Goal: Transaction & Acquisition: Purchase product/service

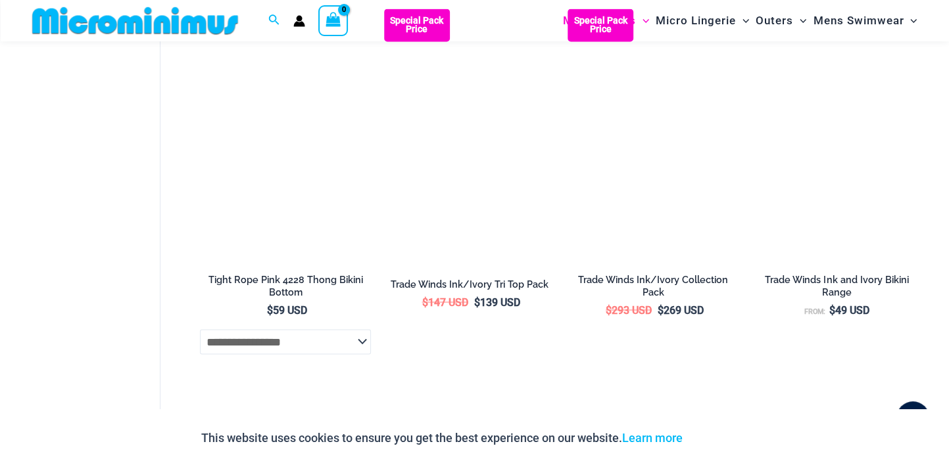
scroll to position [2033, 0]
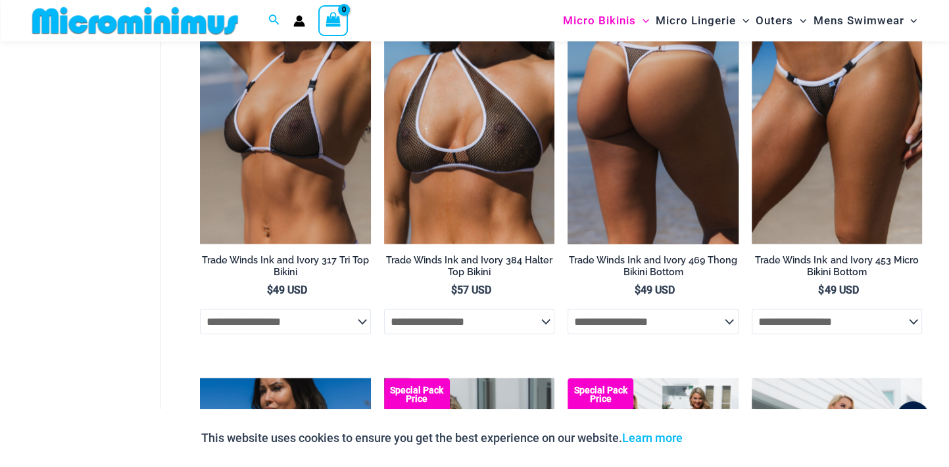
click at [648, 170] on img at bounding box center [652, 117] width 170 height 256
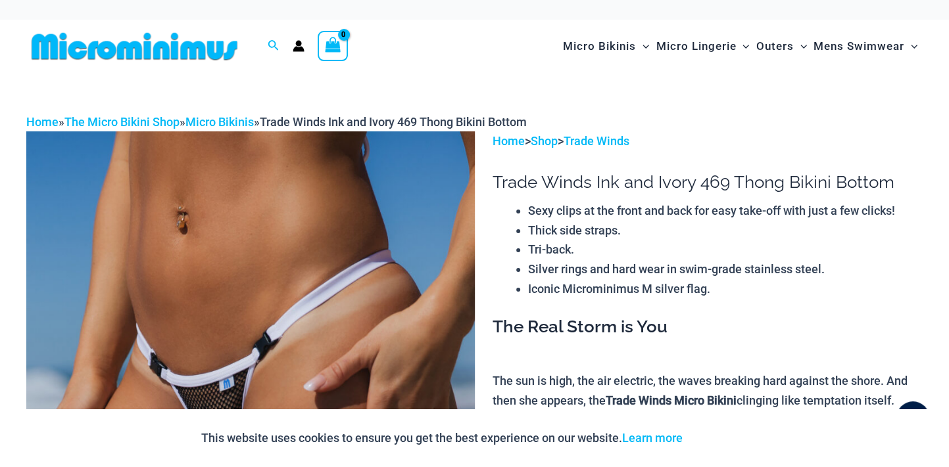
click at [423, 284] on img at bounding box center [250, 467] width 448 height 672
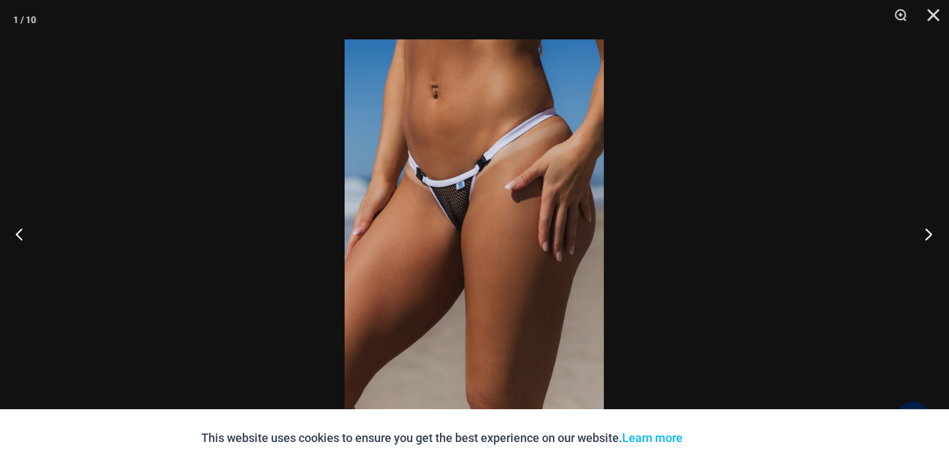
click at [927, 233] on button "Next" at bounding box center [923, 234] width 49 height 66
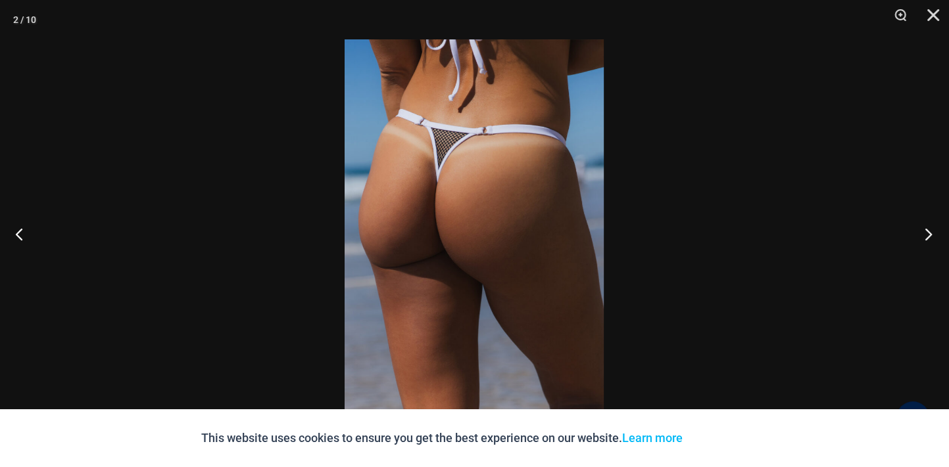
click at [927, 233] on button "Next" at bounding box center [923, 234] width 49 height 66
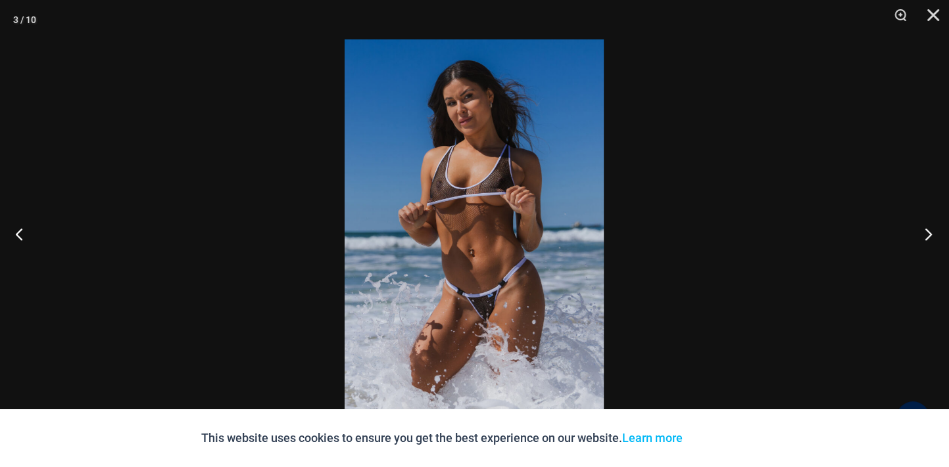
click at [927, 233] on button "Next" at bounding box center [923, 234] width 49 height 66
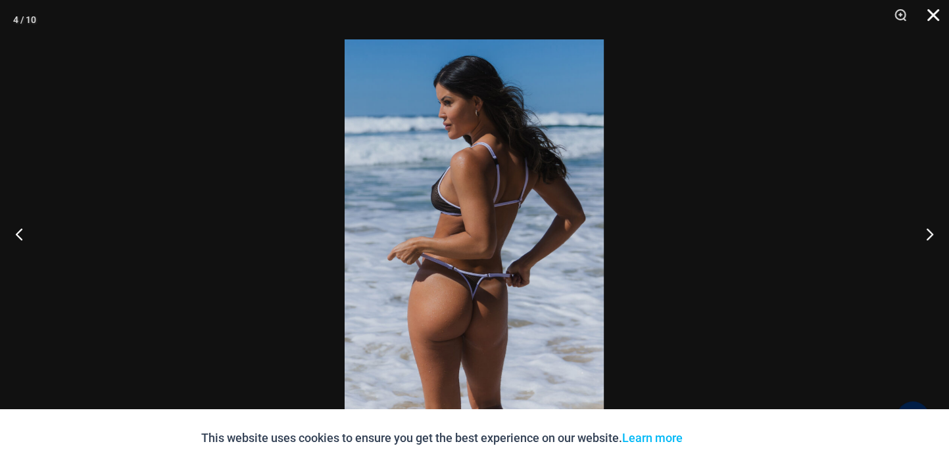
click at [933, 12] on button "Close" at bounding box center [928, 19] width 33 height 39
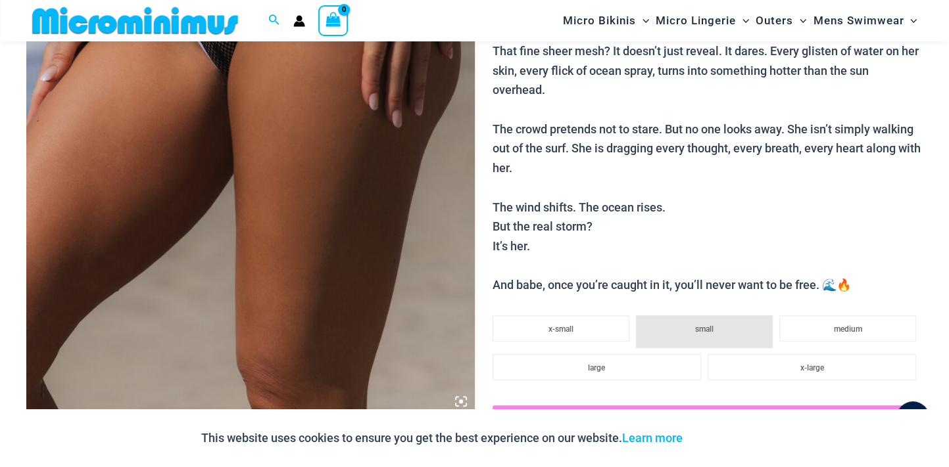
scroll to position [375, 0]
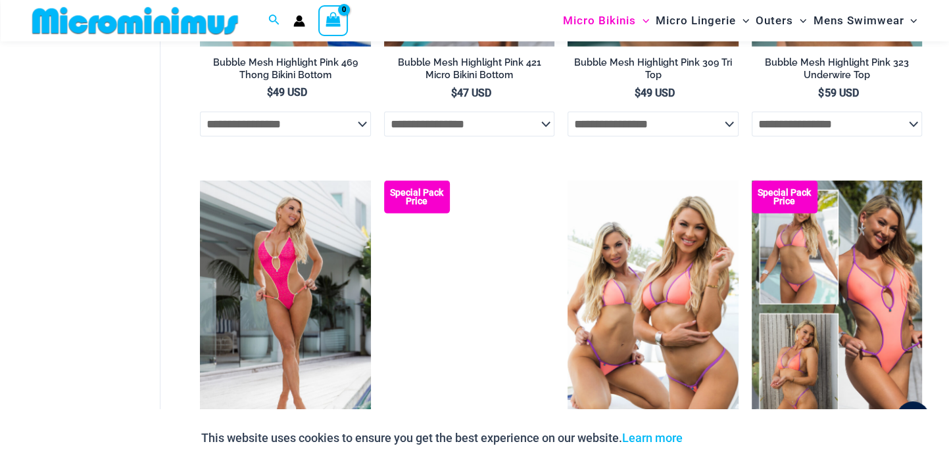
scroll to position [3419, 0]
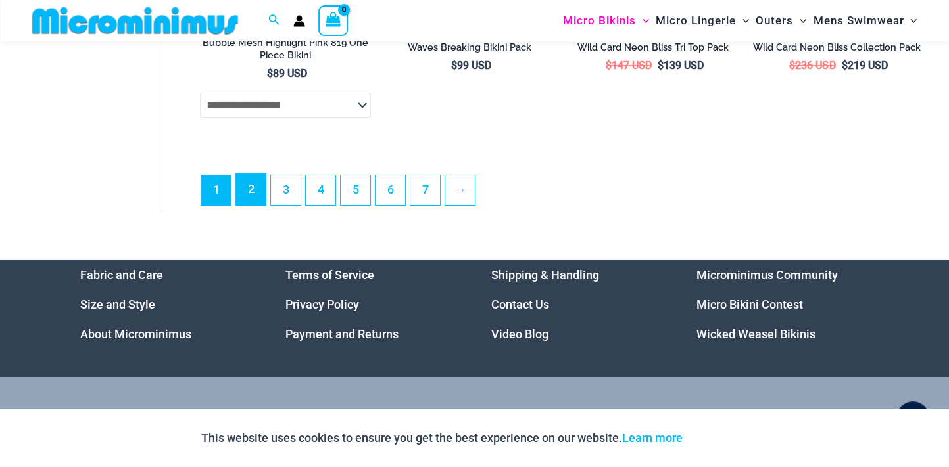
click at [246, 201] on link "2" at bounding box center [251, 189] width 30 height 31
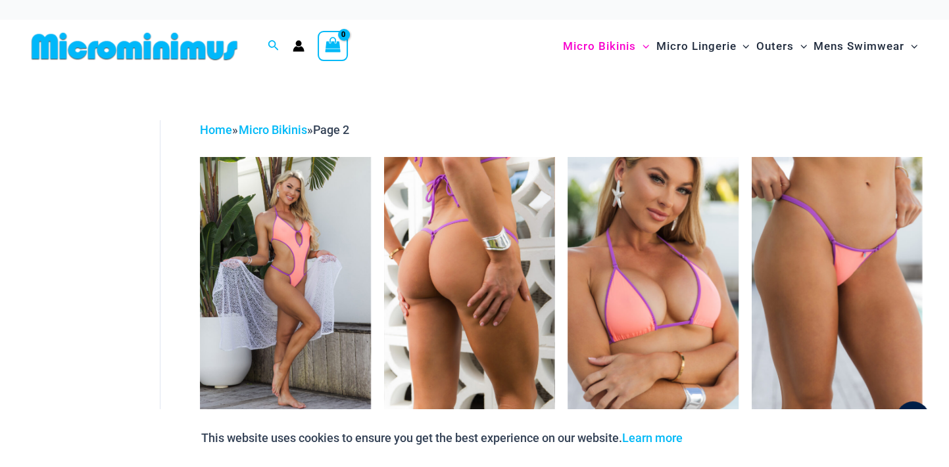
click at [438, 237] on img at bounding box center [469, 285] width 170 height 256
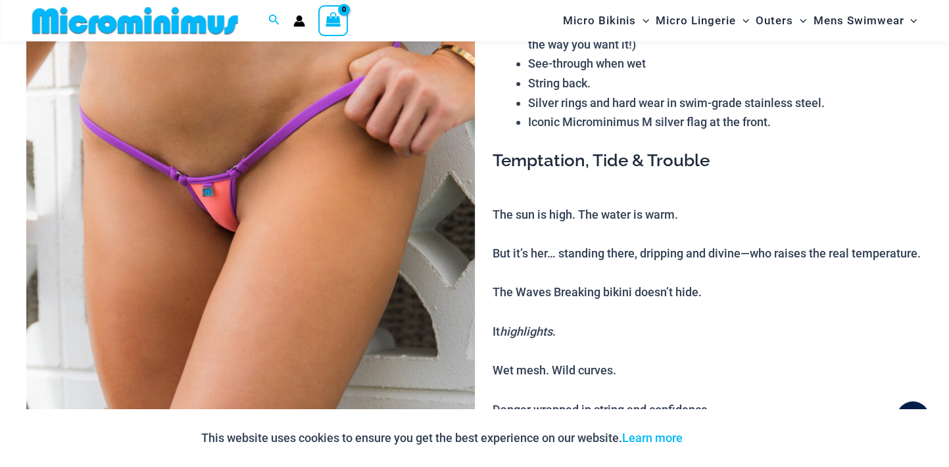
scroll to position [196, 0]
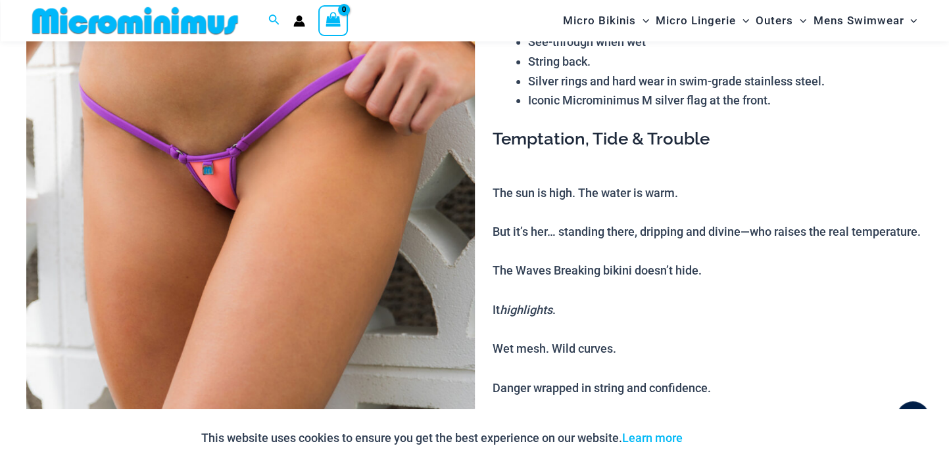
click at [214, 113] on img at bounding box center [250, 260] width 448 height 672
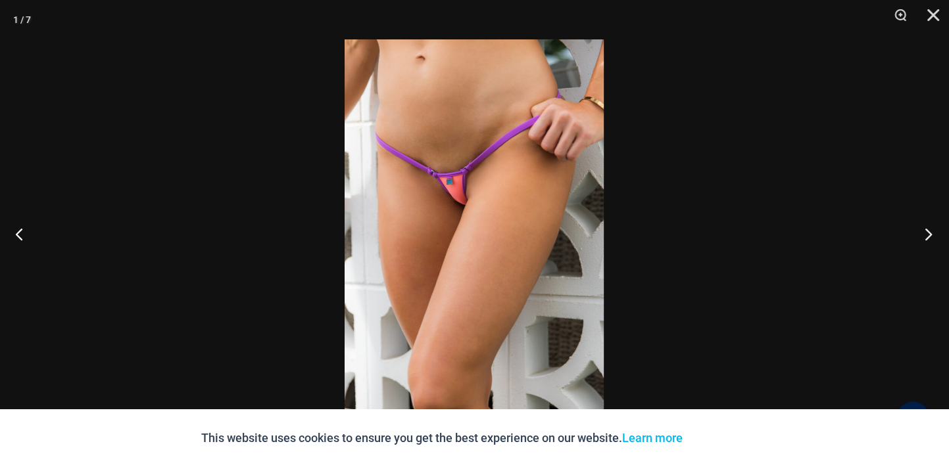
click at [925, 235] on button "Next" at bounding box center [923, 234] width 49 height 66
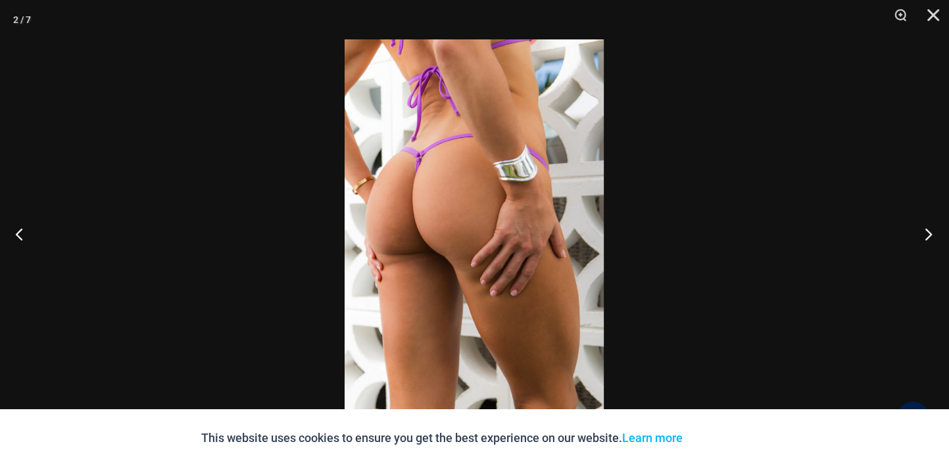
click at [925, 235] on button "Next" at bounding box center [923, 234] width 49 height 66
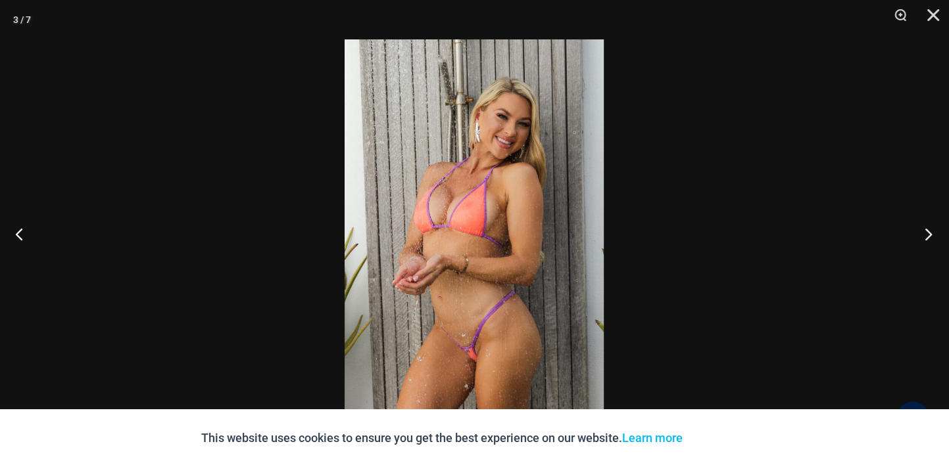
click at [925, 235] on button "Next" at bounding box center [923, 234] width 49 height 66
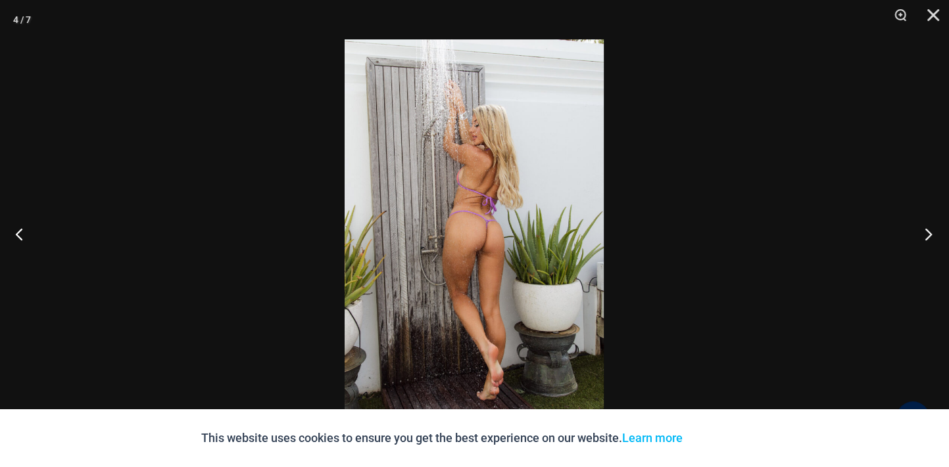
click at [925, 235] on button "Next" at bounding box center [923, 234] width 49 height 66
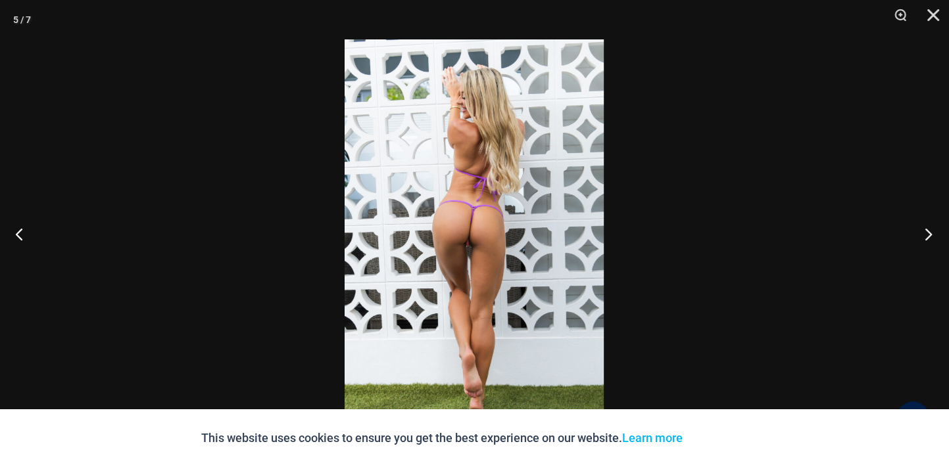
click at [925, 235] on button "Next" at bounding box center [923, 234] width 49 height 66
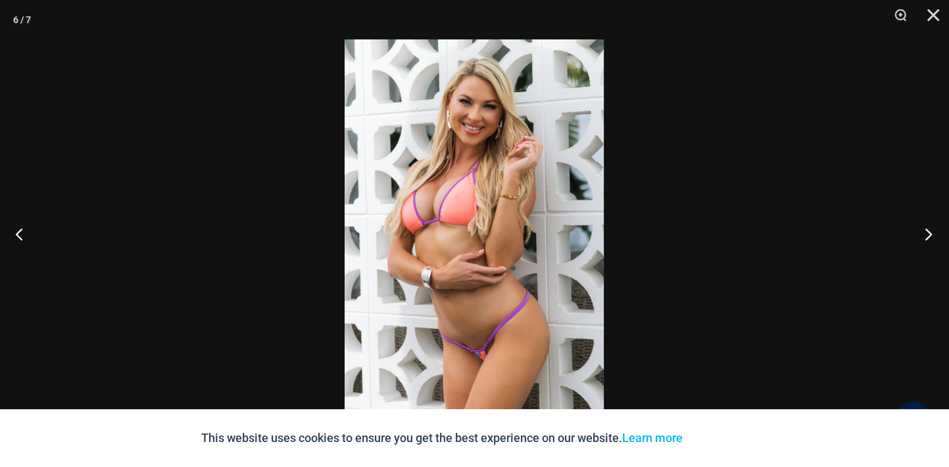
click at [925, 235] on button "Next" at bounding box center [923, 234] width 49 height 66
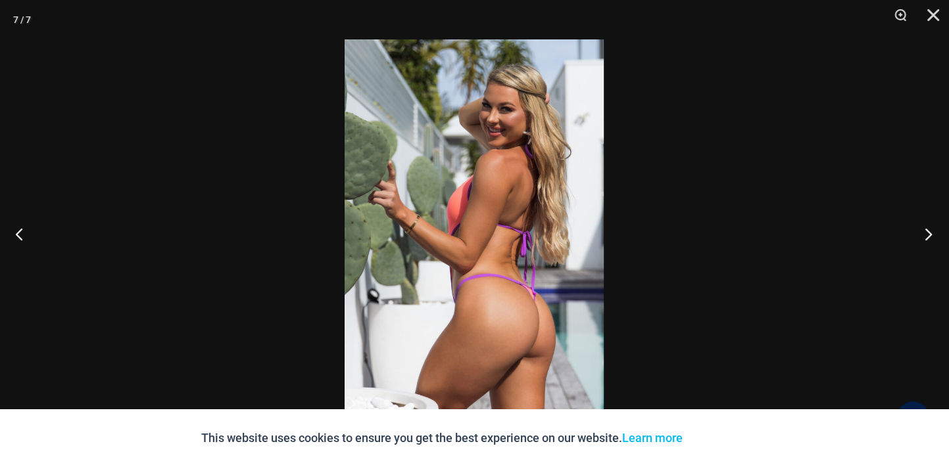
click at [925, 235] on button "Next" at bounding box center [923, 234] width 49 height 66
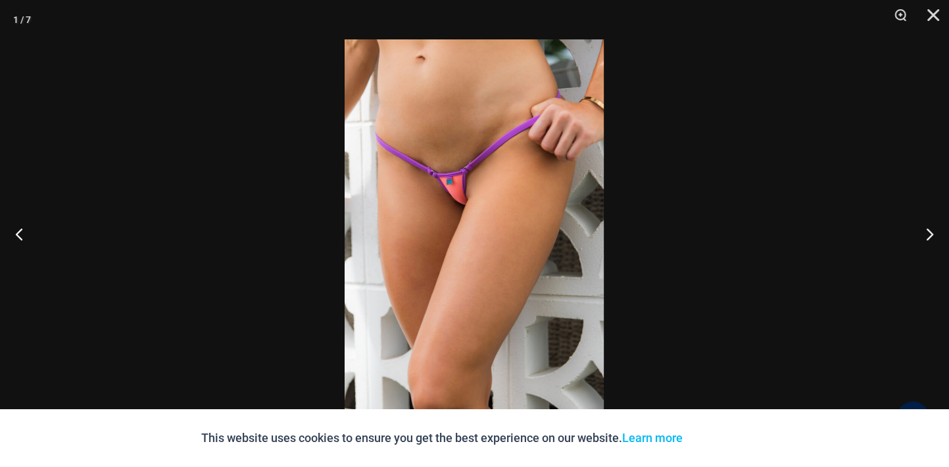
click at [470, 162] on img at bounding box center [474, 233] width 259 height 389
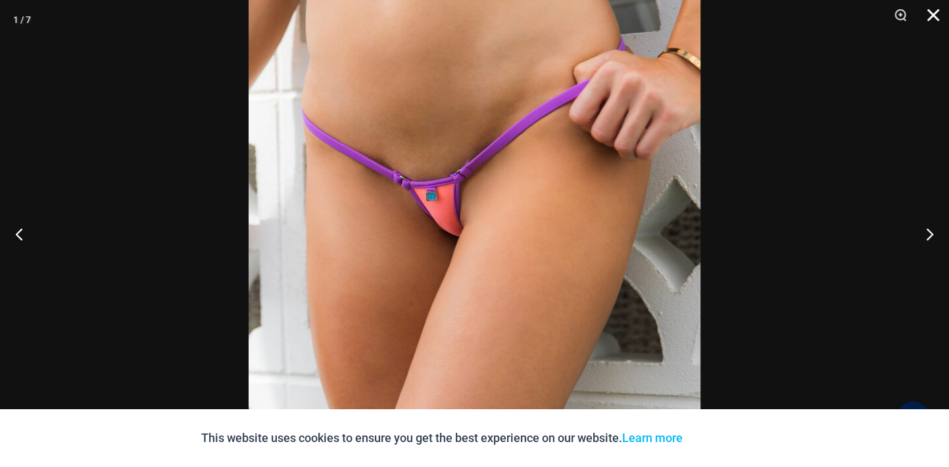
click at [927, 14] on button "Close" at bounding box center [928, 19] width 33 height 39
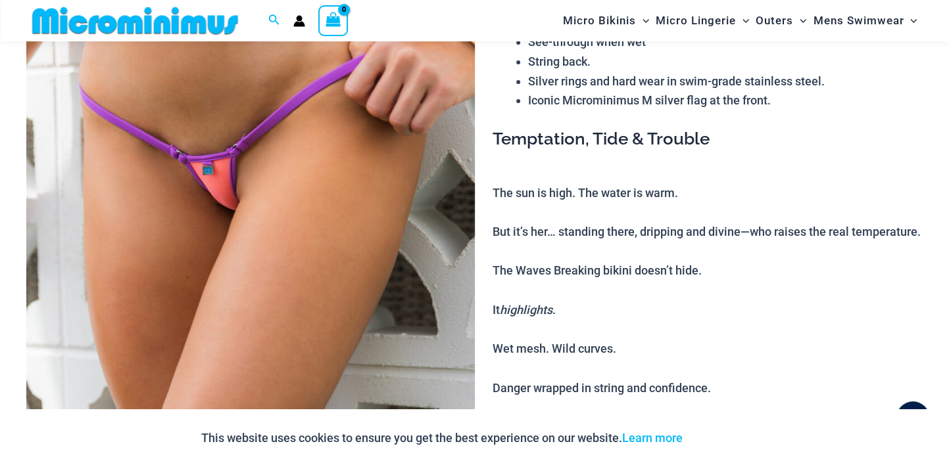
scroll to position [605, 0]
